Goal: Share content

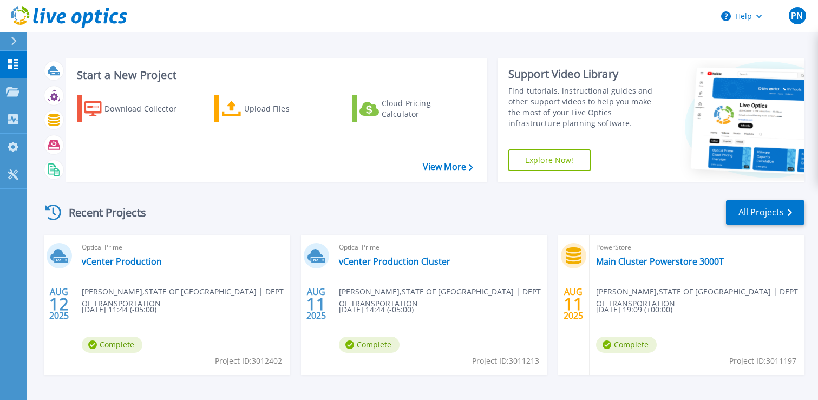
scroll to position [12, 0]
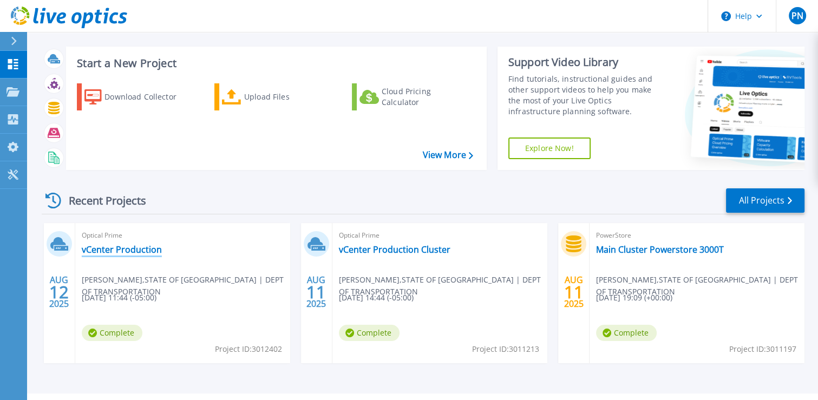
click at [116, 252] on link "vCenter Production" at bounding box center [122, 249] width 80 height 11
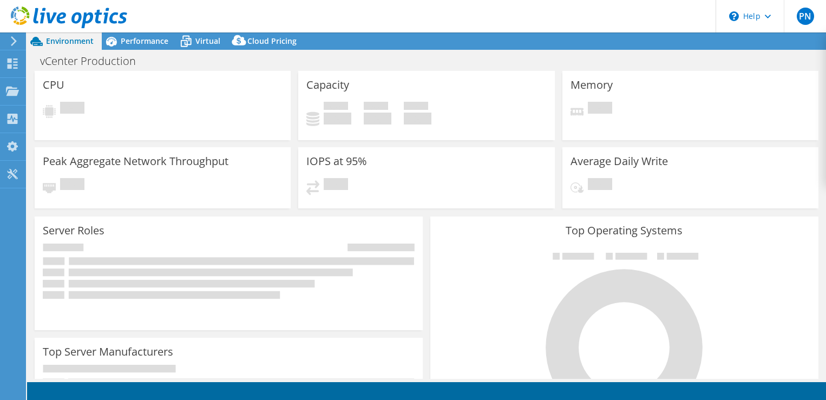
select select "USD"
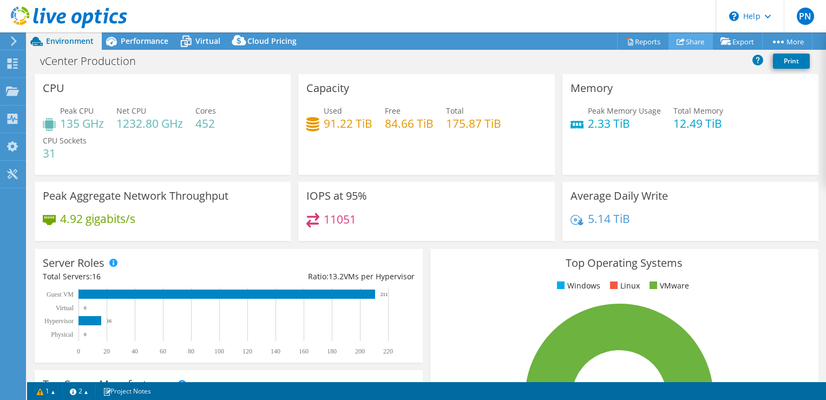
click at [691, 41] on link "Share" at bounding box center [691, 41] width 44 height 17
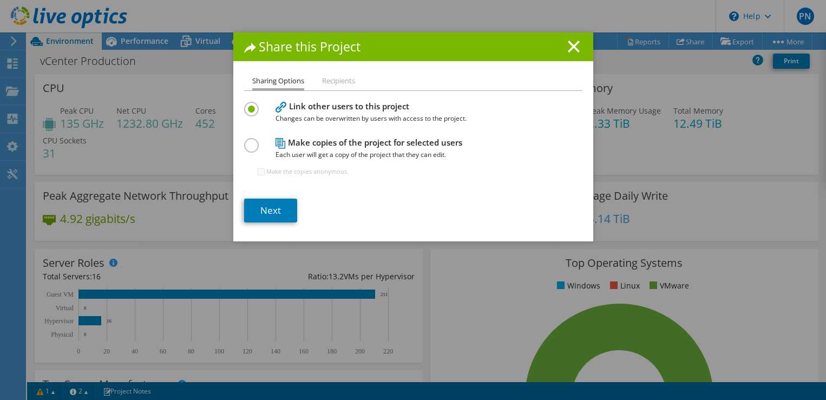
click at [338, 80] on li "Recipients" at bounding box center [338, 82] width 33 height 14
click at [337, 78] on li "Recipients" at bounding box center [338, 82] width 33 height 14
click at [267, 208] on link "Next" at bounding box center [270, 211] width 53 height 24
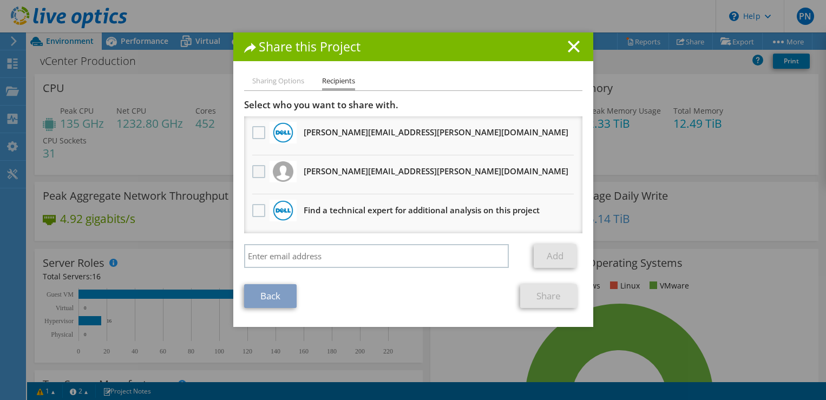
click at [252, 171] on label at bounding box center [260, 171] width 16 height 13
click at [0, 0] on input "checkbox" at bounding box center [0, 0] width 0 height 0
click at [547, 296] on link "Share" at bounding box center [548, 296] width 57 height 24
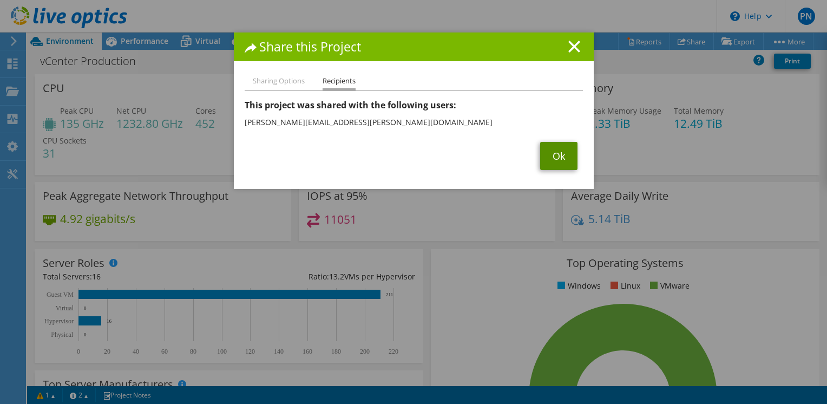
click at [559, 157] on link "Ok" at bounding box center [558, 156] width 37 height 28
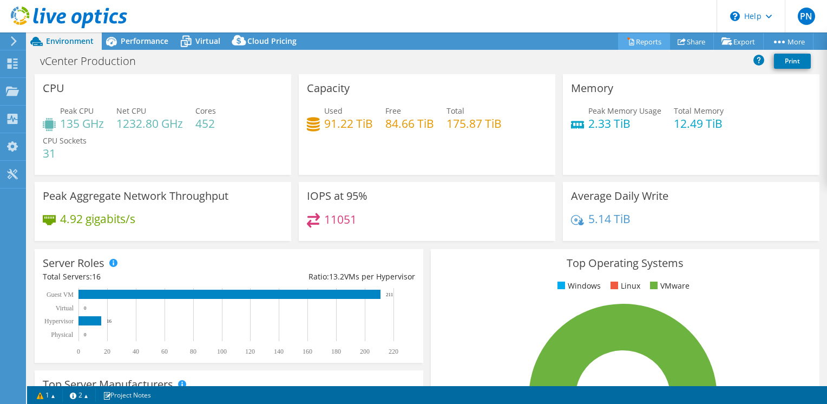
click at [624, 35] on link "Reports" at bounding box center [644, 41] width 52 height 17
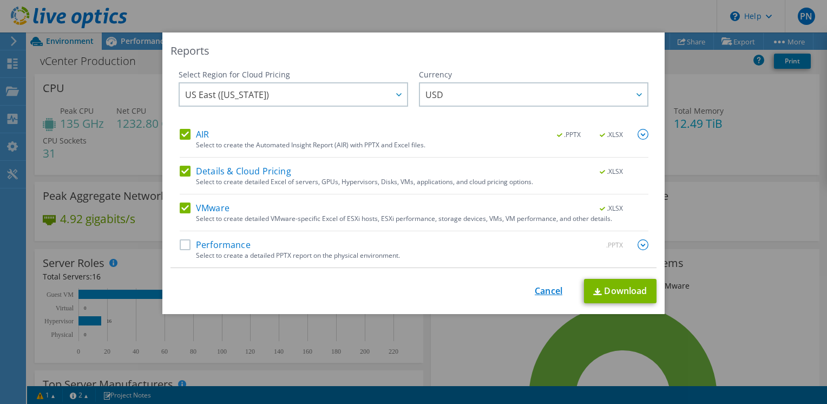
click at [550, 288] on link "Cancel" at bounding box center [549, 291] width 28 height 10
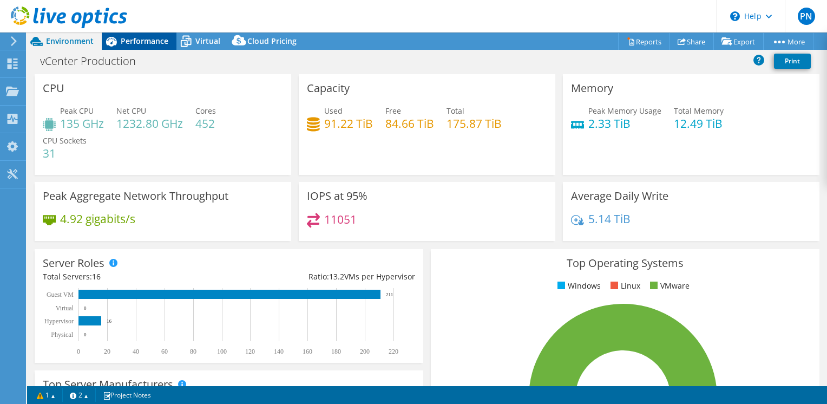
click at [147, 40] on span "Performance" at bounding box center [145, 41] width 48 height 10
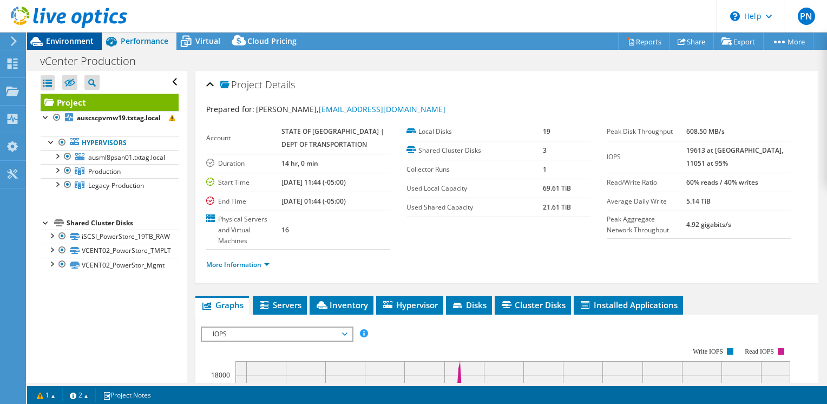
click at [83, 44] on span "Environment" at bounding box center [70, 41] width 48 height 10
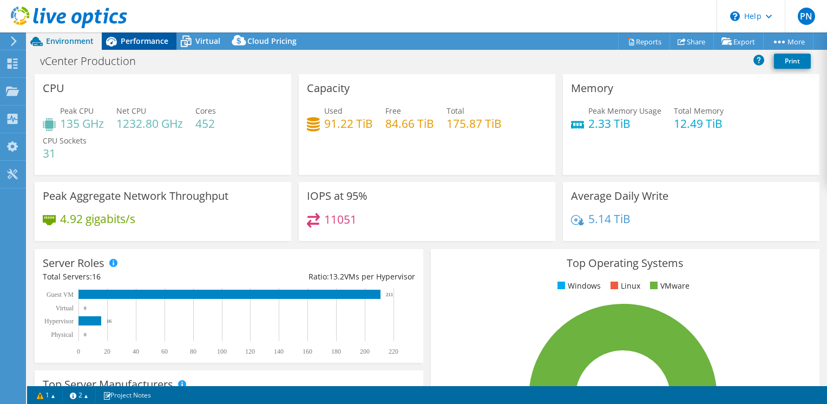
click at [142, 34] on div "Performance" at bounding box center [139, 40] width 75 height 17
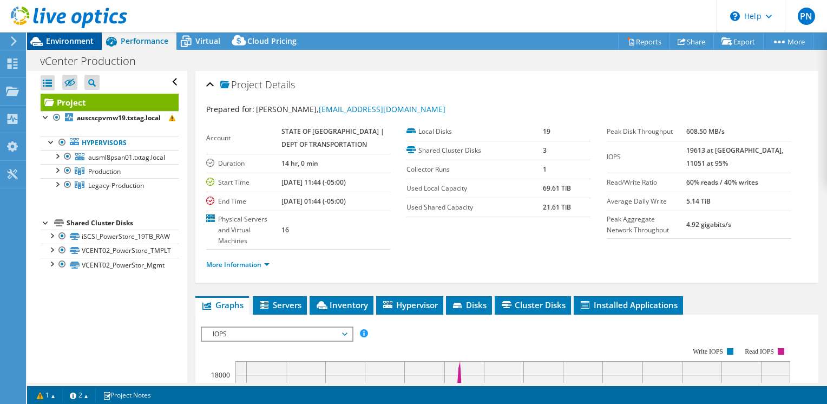
click at [82, 43] on span "Environment" at bounding box center [70, 41] width 48 height 10
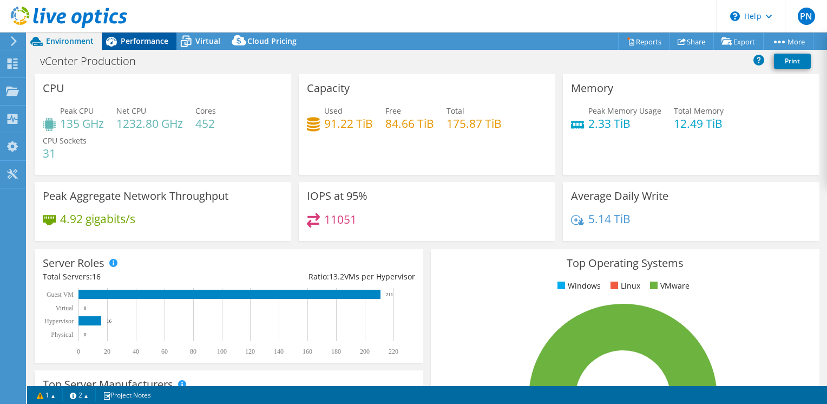
click at [129, 42] on span "Performance" at bounding box center [145, 41] width 48 height 10
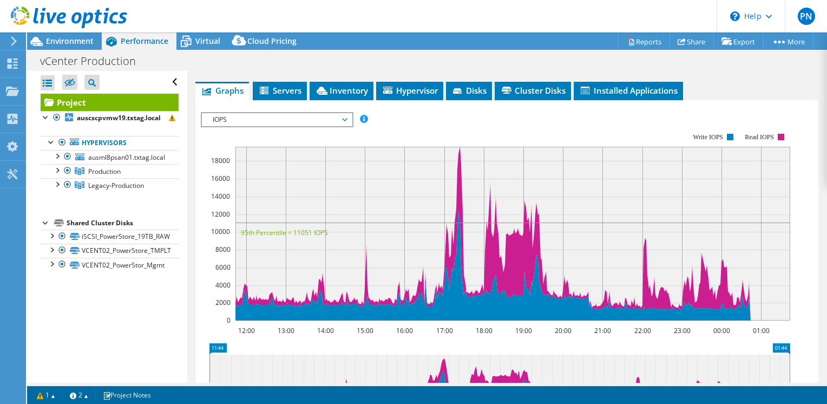
scroll to position [217, 0]
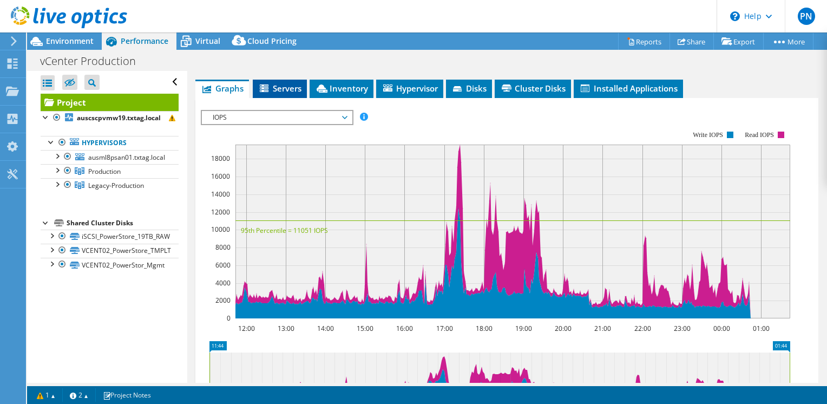
click at [280, 83] on span "Servers" at bounding box center [279, 88] width 43 height 11
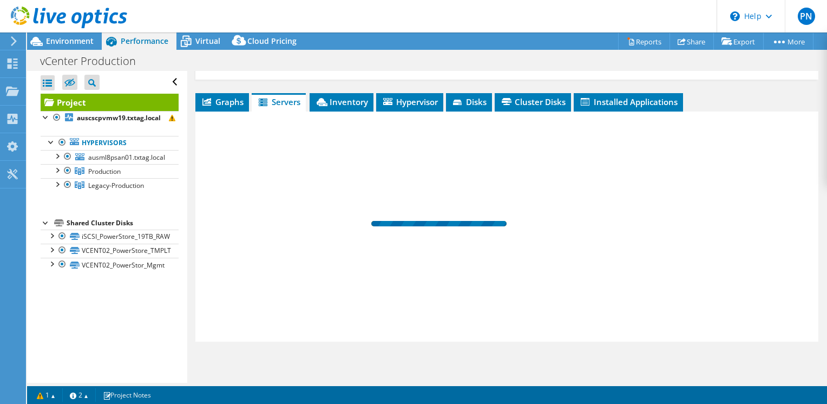
scroll to position [191, 0]
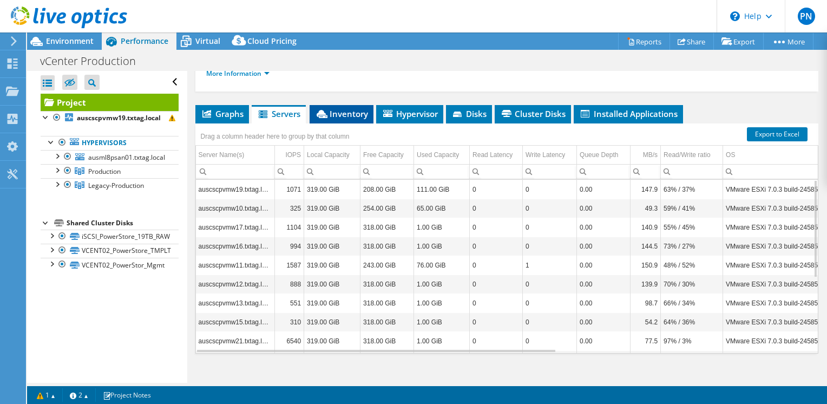
click at [348, 108] on span "Inventory" at bounding box center [341, 113] width 53 height 11
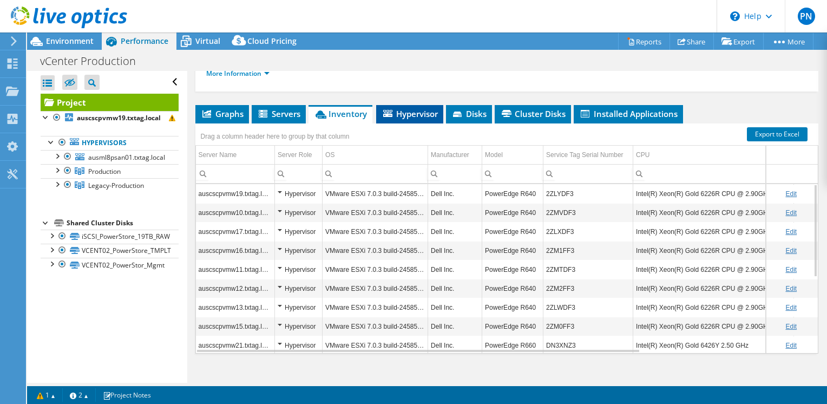
click at [415, 108] on span "Hypervisor" at bounding box center [410, 113] width 56 height 11
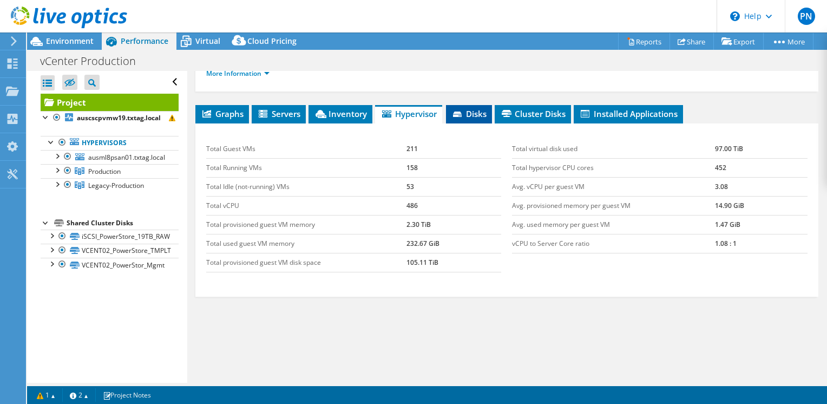
click at [480, 108] on span "Disks" at bounding box center [469, 113] width 35 height 11
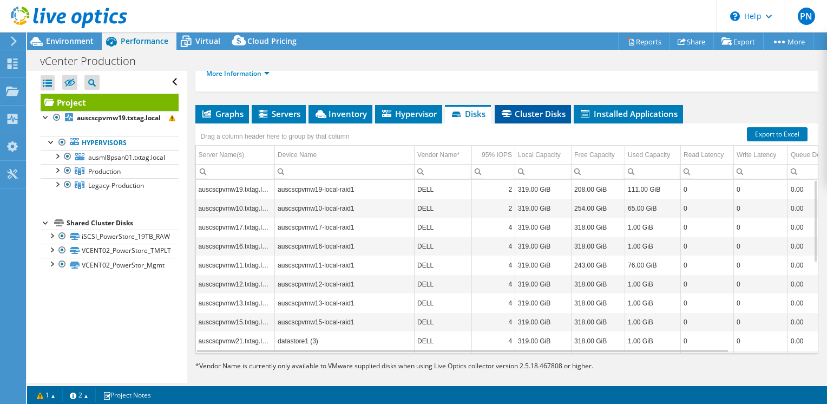
click at [538, 108] on span "Cluster Disks" at bounding box center [533, 113] width 66 height 11
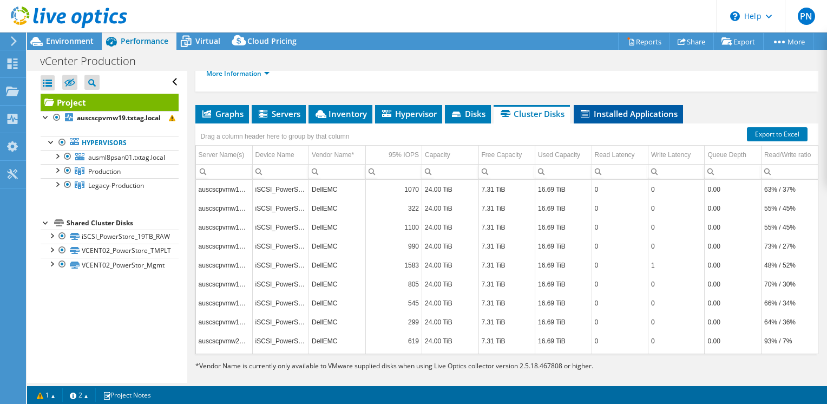
click at [598, 108] on span "Installed Applications" at bounding box center [628, 113] width 99 height 11
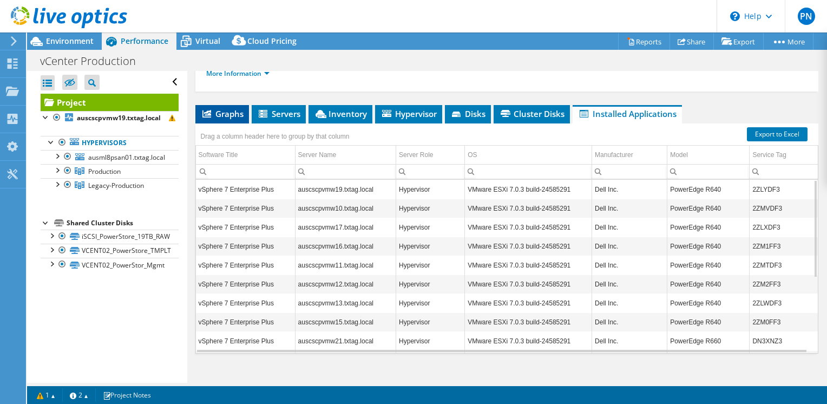
click at [220, 108] on span "Graphs" at bounding box center [222, 113] width 43 height 11
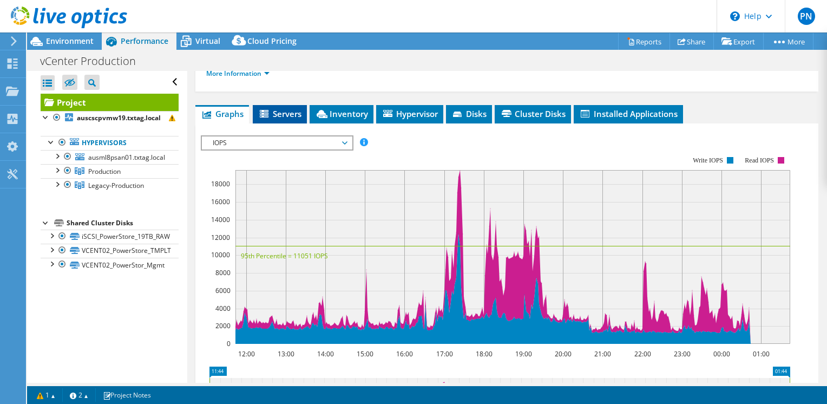
click at [277, 108] on span "Servers" at bounding box center [279, 113] width 43 height 11
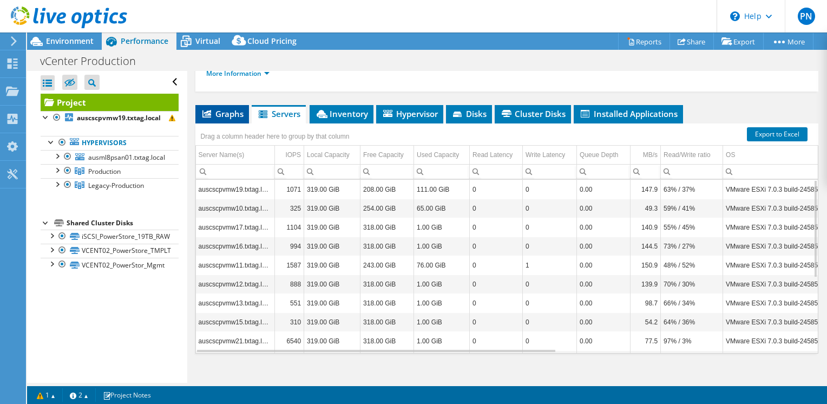
click at [236, 108] on span "Graphs" at bounding box center [222, 113] width 43 height 11
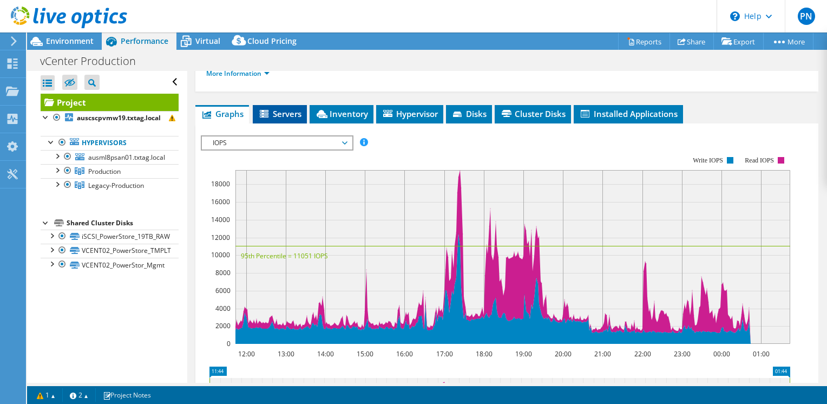
click at [278, 108] on span "Servers" at bounding box center [279, 113] width 43 height 11
